Goal: Task Accomplishment & Management: Manage account settings

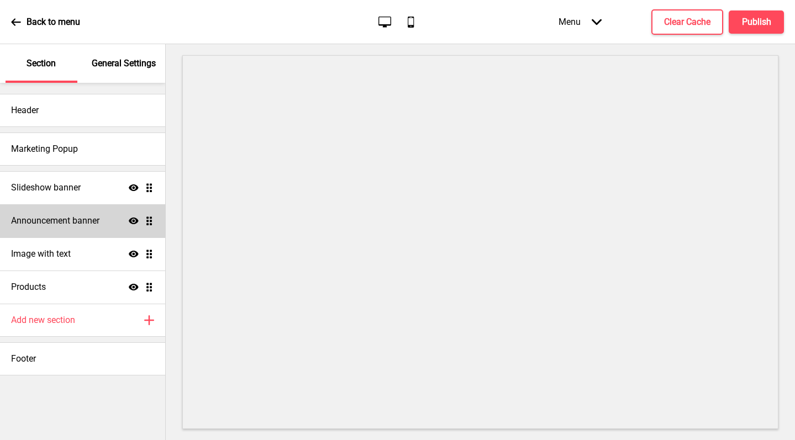
click at [97, 223] on h4 "Announcement banner" at bounding box center [55, 221] width 88 height 12
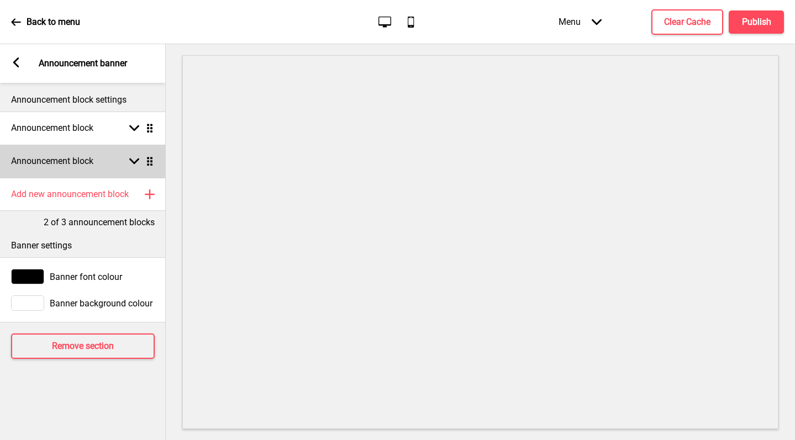
click at [130, 162] on rect at bounding box center [134, 161] width 10 height 10
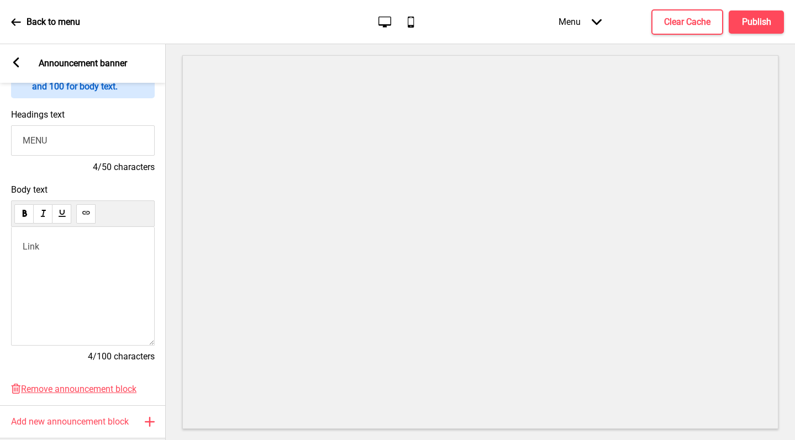
scroll to position [203, 0]
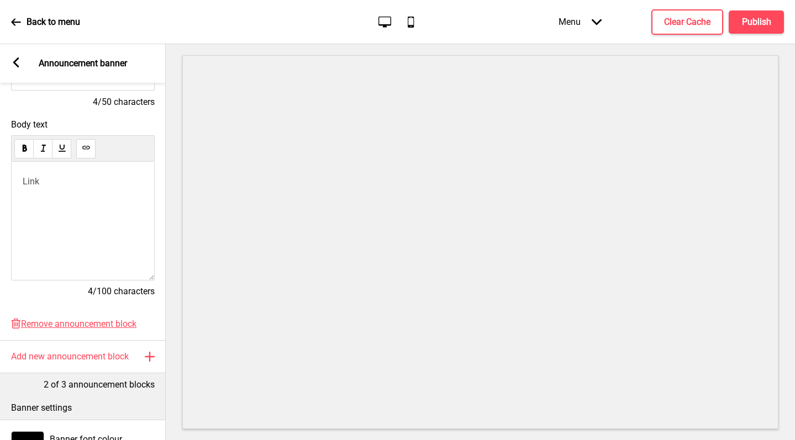
click at [78, 183] on p "﻿ Link" at bounding box center [83, 181] width 120 height 11
click at [48, 196] on button at bounding box center [42, 197] width 17 height 13
click at [50, 176] on p "Link" at bounding box center [83, 181] width 120 height 11
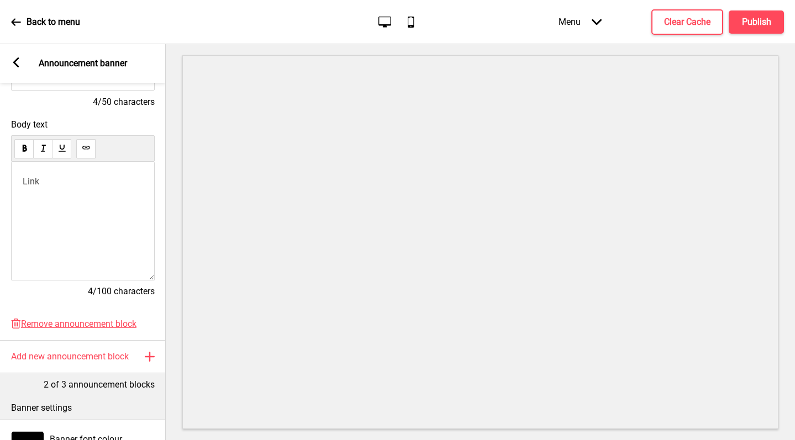
click at [50, 176] on p "Link" at bounding box center [83, 181] width 120 height 11
click at [92, 145] on button at bounding box center [85, 148] width 19 height 19
click at [86, 152] on button at bounding box center [85, 148] width 19 height 19
click at [99, 193] on div "﻿ Link ﻿" at bounding box center [83, 221] width 144 height 119
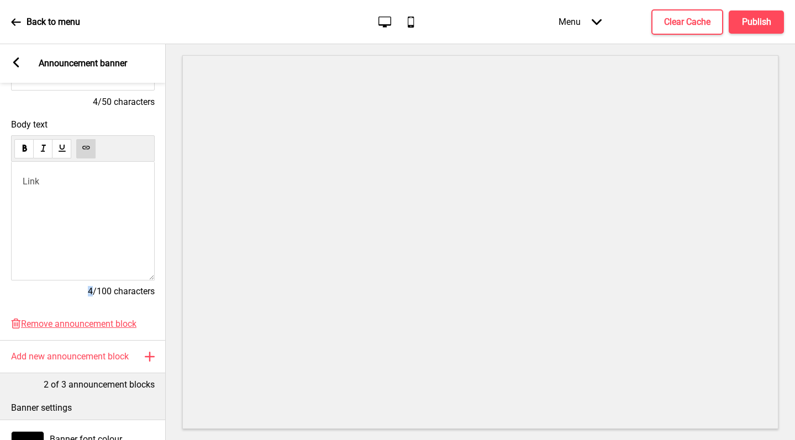
click at [99, 193] on div "﻿ Link ﻿" at bounding box center [83, 221] width 144 height 119
click at [96, 184] on p "﻿ Link [URL][DOMAIN_NAME] ﻿" at bounding box center [83, 181] width 120 height 11
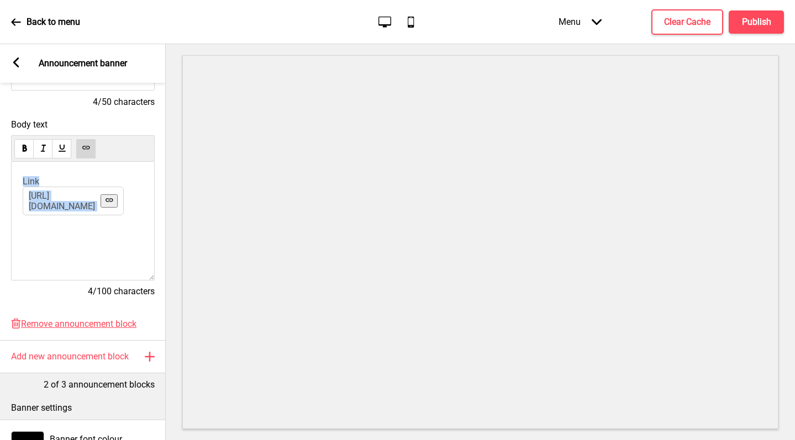
click at [96, 182] on p "﻿ Link [URL][DOMAIN_NAME] ﻿" at bounding box center [83, 181] width 120 height 11
click at [750, 28] on button "Publish" at bounding box center [756, 22] width 55 height 23
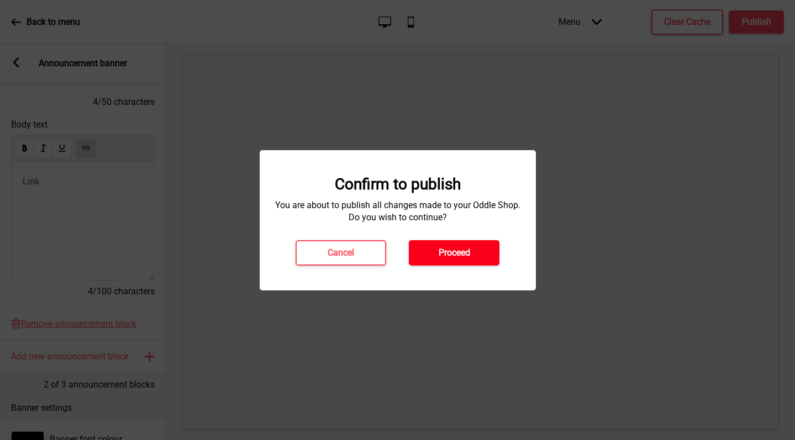
click at [453, 258] on h4 "Proceed" at bounding box center [455, 253] width 32 height 12
